Goal: Understand process/instructions: Learn how to perform a task or action

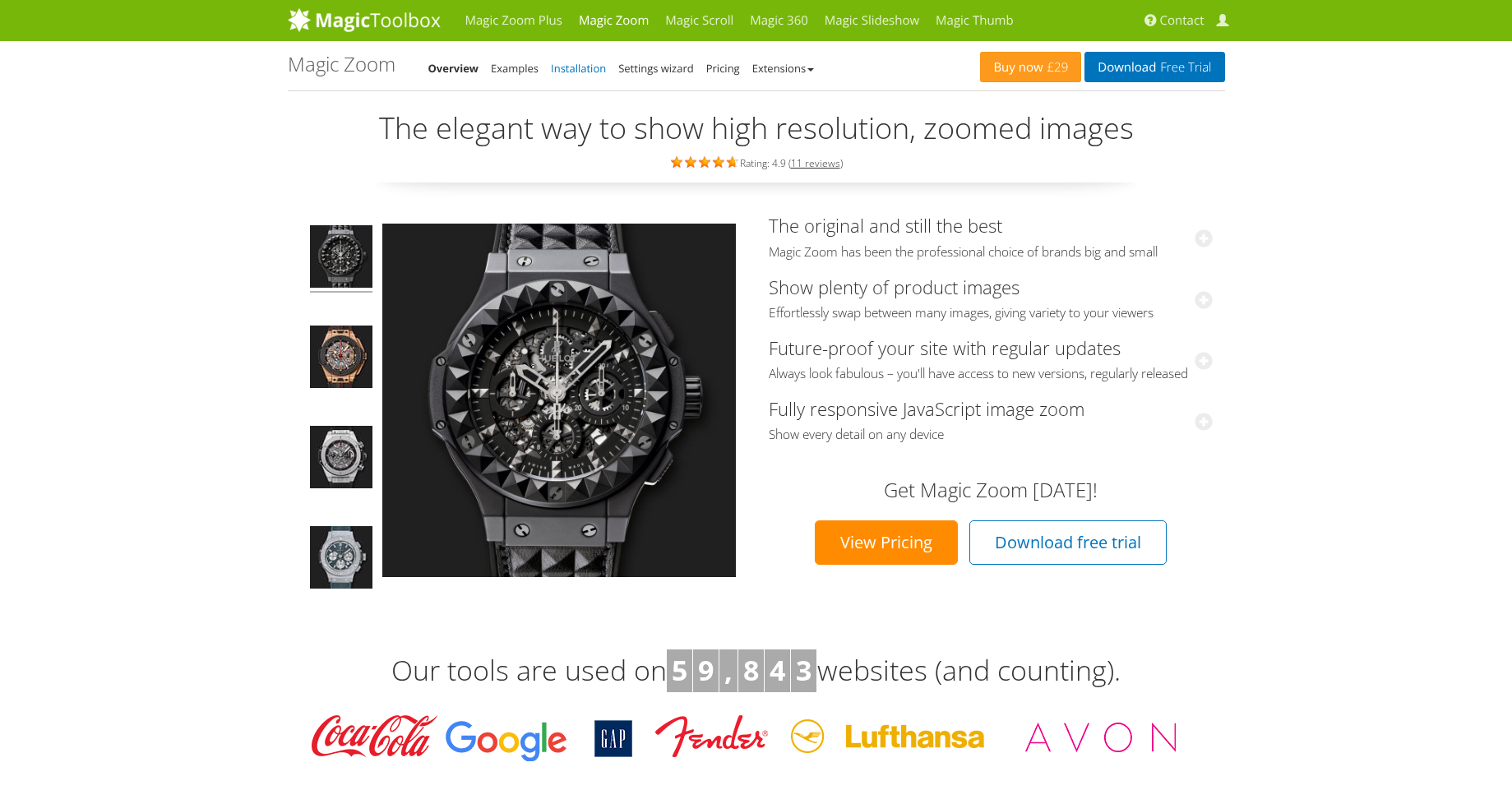
click at [567, 66] on link "Installation" at bounding box center [578, 68] width 55 height 15
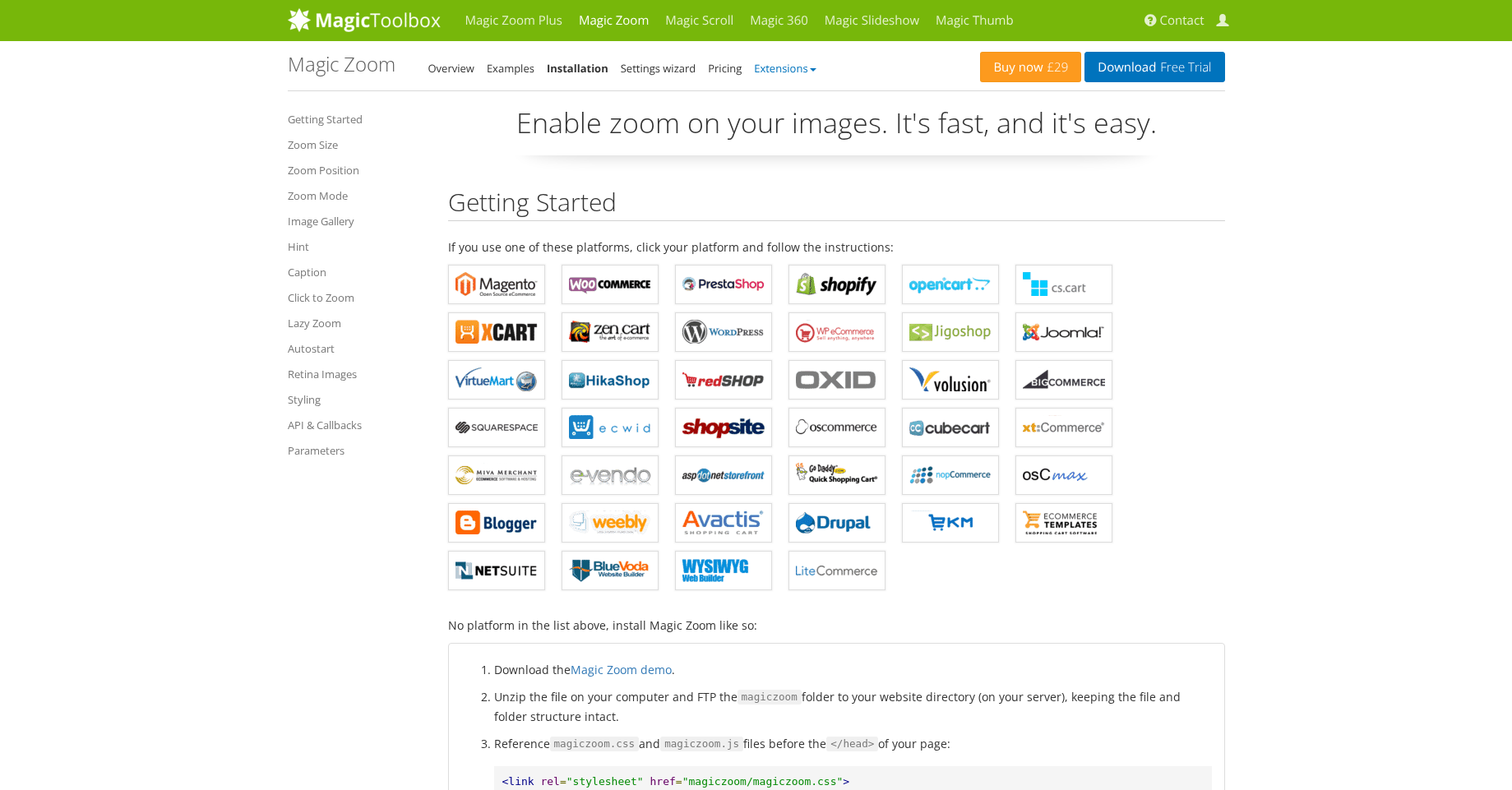
click at [794, 69] on link "Extensions" at bounding box center [785, 68] width 62 height 15
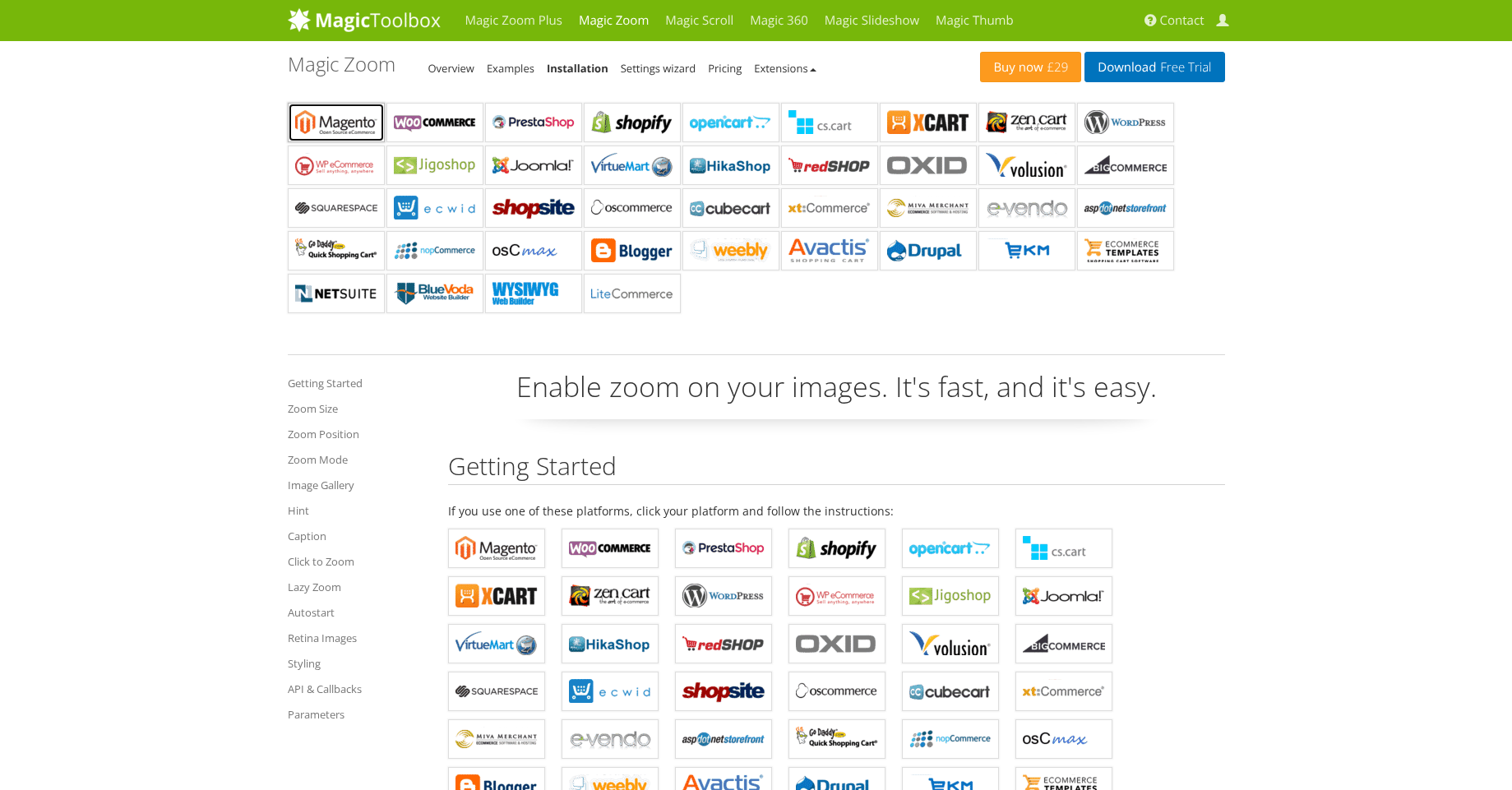
click at [345, 120] on b "Magic Zoom for Magento" at bounding box center [336, 123] width 82 height 25
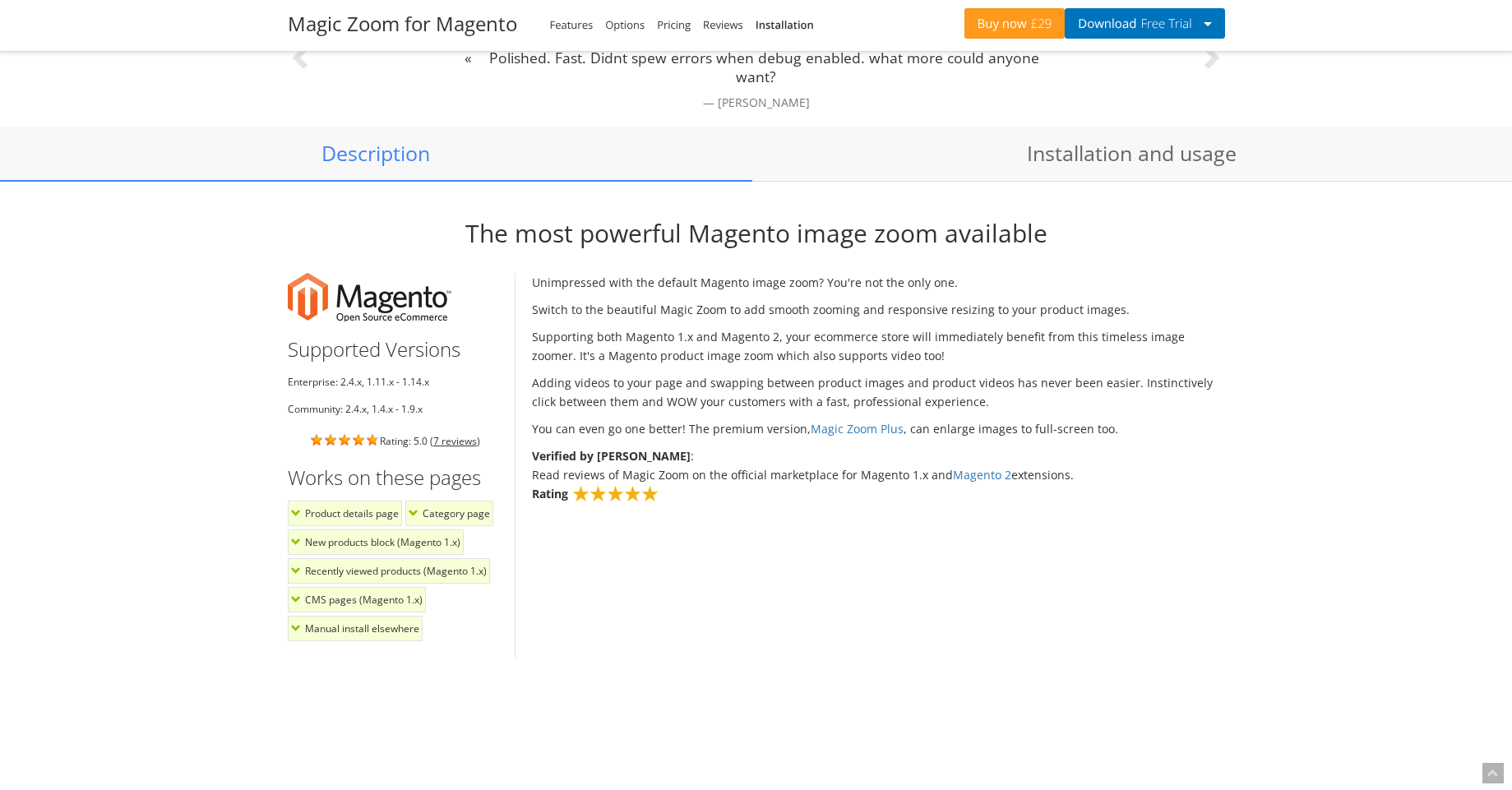
scroll to position [1184, 0]
